Goal: Task Accomplishment & Management: Manage account settings

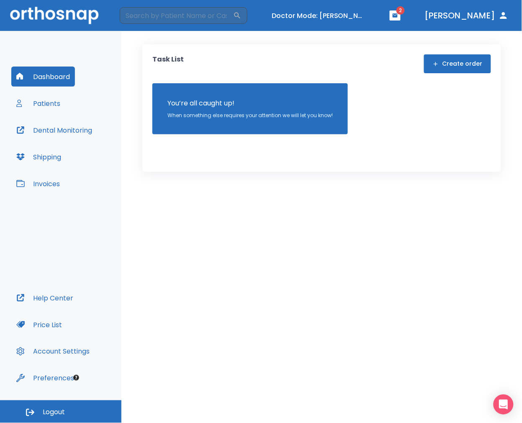
click at [49, 105] on button "Patients" at bounding box center [38, 103] width 54 height 20
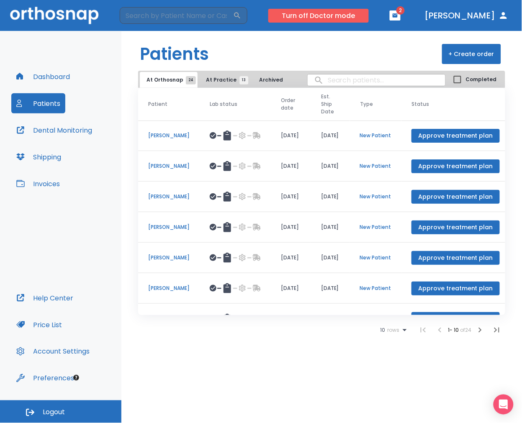
click at [357, 19] on button "Turn off Doctor mode" at bounding box center [318, 16] width 101 height 14
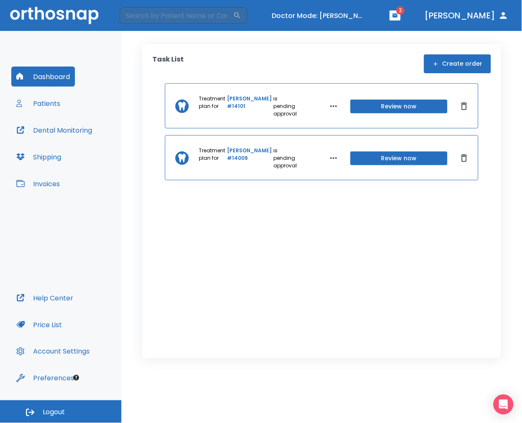
click at [38, 103] on button "Patients" at bounding box center [38, 103] width 54 height 20
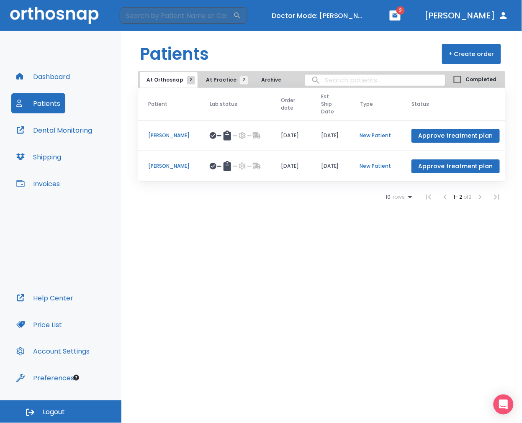
click at [163, 163] on p "Kobe Miguel" at bounding box center [168, 167] width 41 height 8
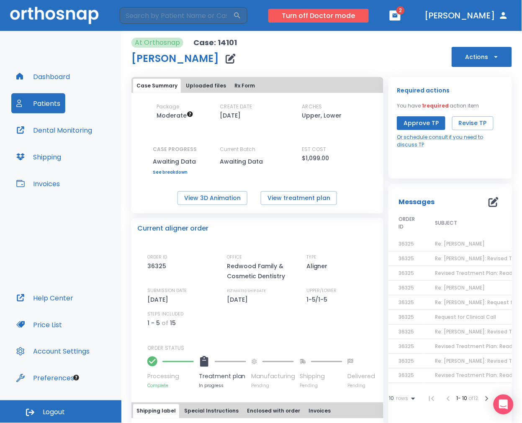
click at [361, 10] on button "Turn off Doctor mode" at bounding box center [318, 16] width 101 height 14
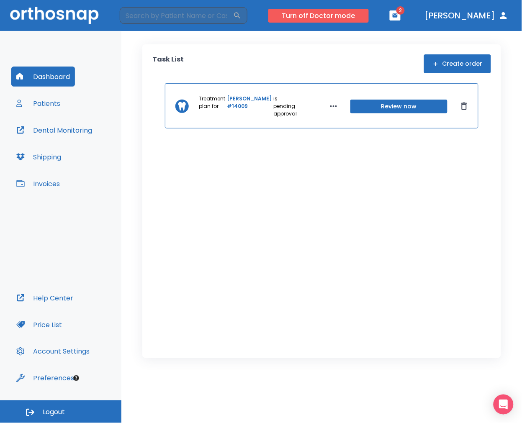
click at [348, 17] on button "Turn off Doctor mode" at bounding box center [318, 16] width 101 height 14
click at [336, 14] on button "Turn off Doctor mode" at bounding box center [318, 16] width 101 height 14
click at [333, 13] on button "Turn off Doctor mode" at bounding box center [318, 16] width 101 height 14
click at [55, 109] on button "Patients" at bounding box center [38, 103] width 54 height 20
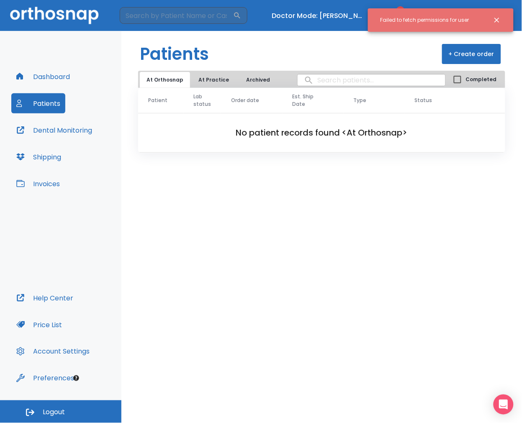
click at [36, 78] on button "Dashboard" at bounding box center [43, 77] width 64 height 20
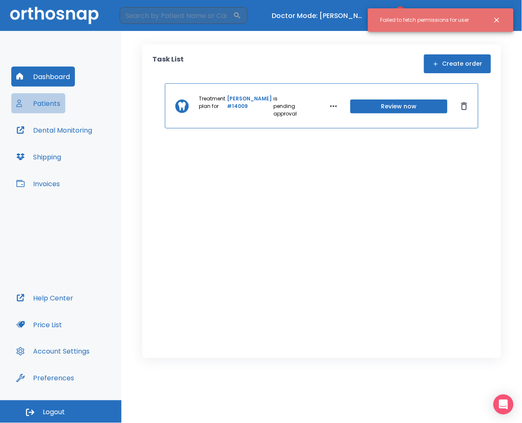
click at [36, 95] on button "Patients" at bounding box center [38, 103] width 54 height 20
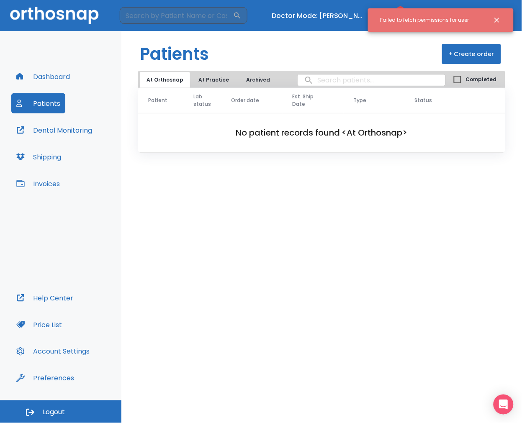
click at [207, 80] on button "At Practice" at bounding box center [214, 80] width 44 height 16
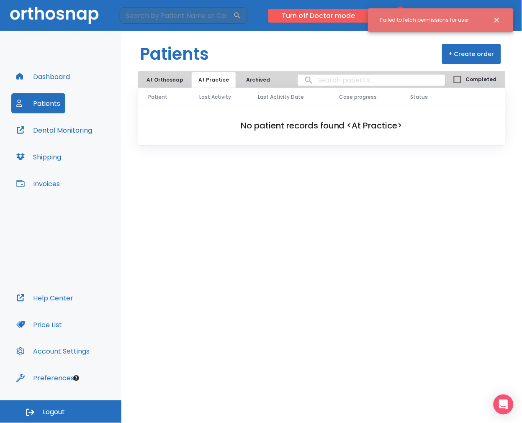
click at [350, 18] on button "Turn off Doctor mode" at bounding box center [318, 16] width 101 height 14
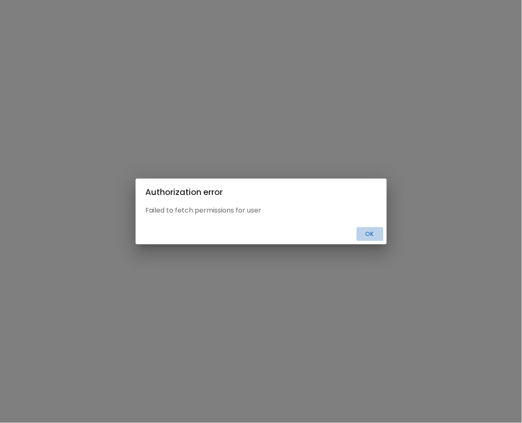
click at [363, 230] on button "Ok" at bounding box center [370, 234] width 27 height 14
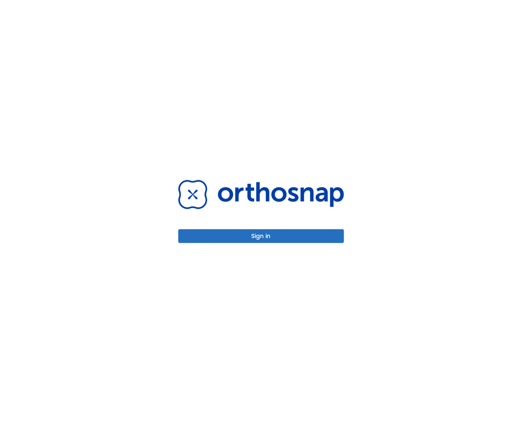
click at [260, 239] on button "Sign in" at bounding box center [261, 237] width 166 height 14
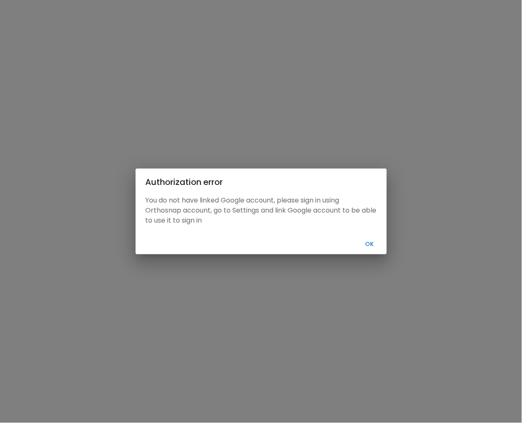
click at [377, 243] on button "Ok" at bounding box center [370, 244] width 27 height 14
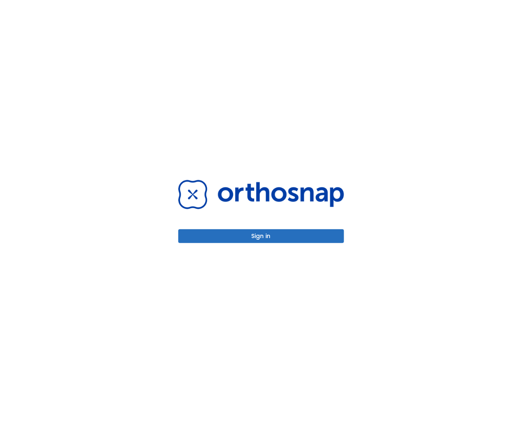
click at [240, 237] on button "Sign in" at bounding box center [261, 237] width 166 height 14
